Goal: Download file/media

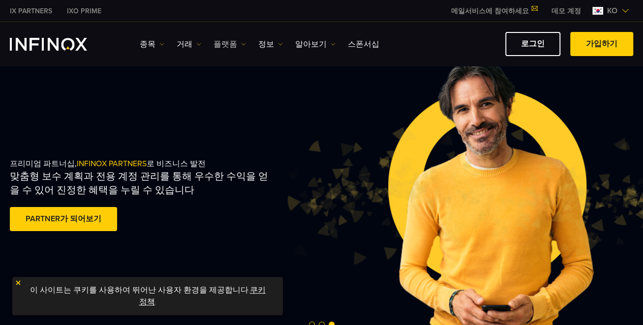
click at [241, 44] on img at bounding box center [243, 44] width 5 height 5
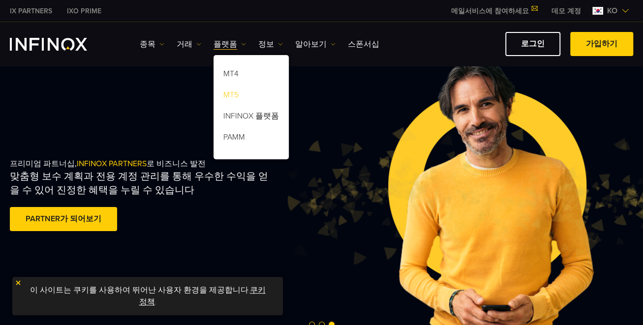
click at [236, 92] on link "MT5" at bounding box center [251, 96] width 75 height 21
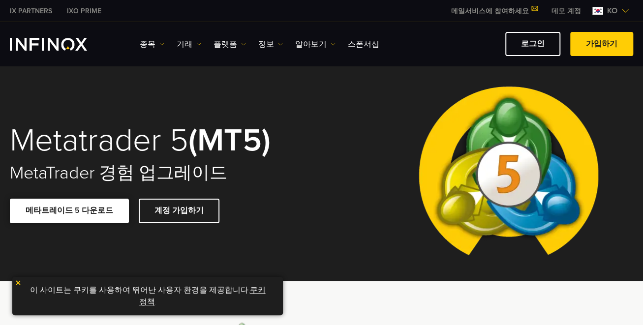
click at [90, 214] on link "메타트레이드 5 다운로드" at bounding box center [69, 211] width 119 height 24
click at [545, 46] on link "로그인" at bounding box center [533, 44] width 55 height 24
